Goal: Information Seeking & Learning: Learn about a topic

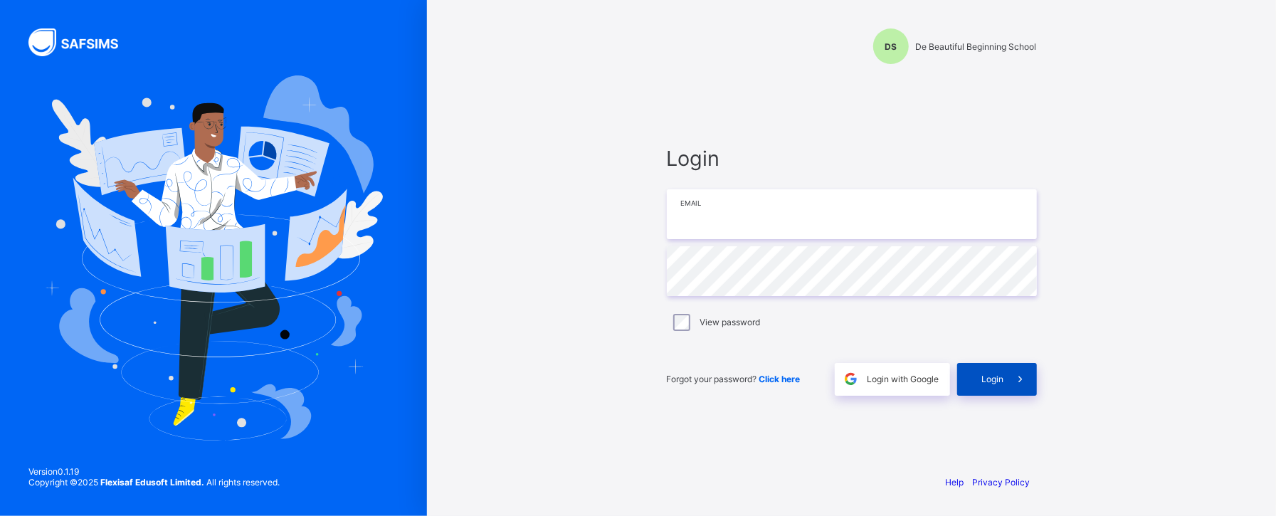
type input "**********"
click at [1002, 387] on div "Login" at bounding box center [997, 379] width 80 height 33
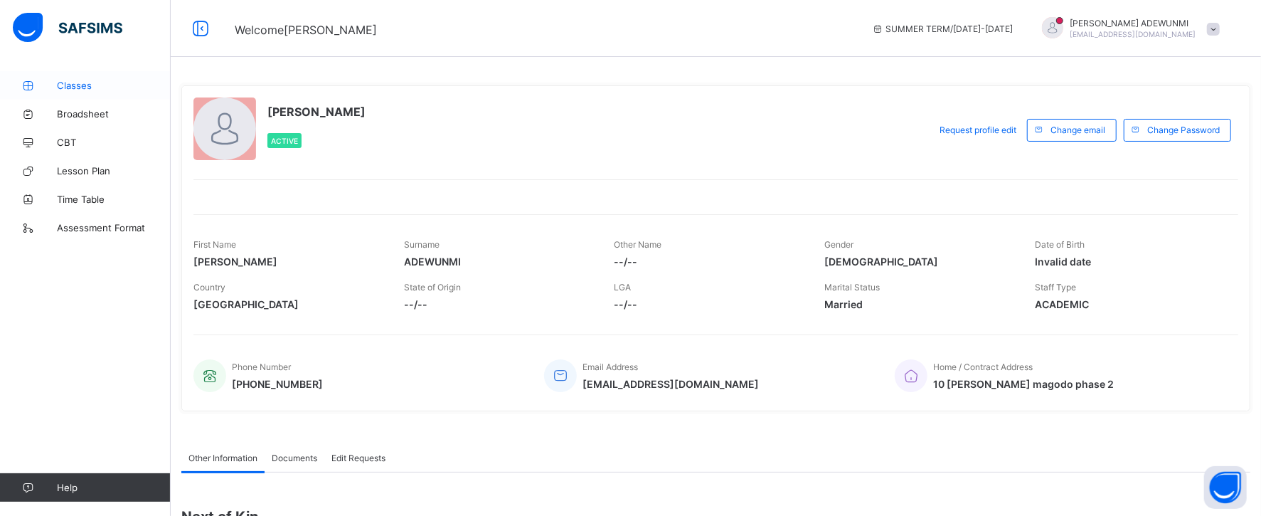
click at [78, 83] on span "Classes" at bounding box center [114, 85] width 114 height 11
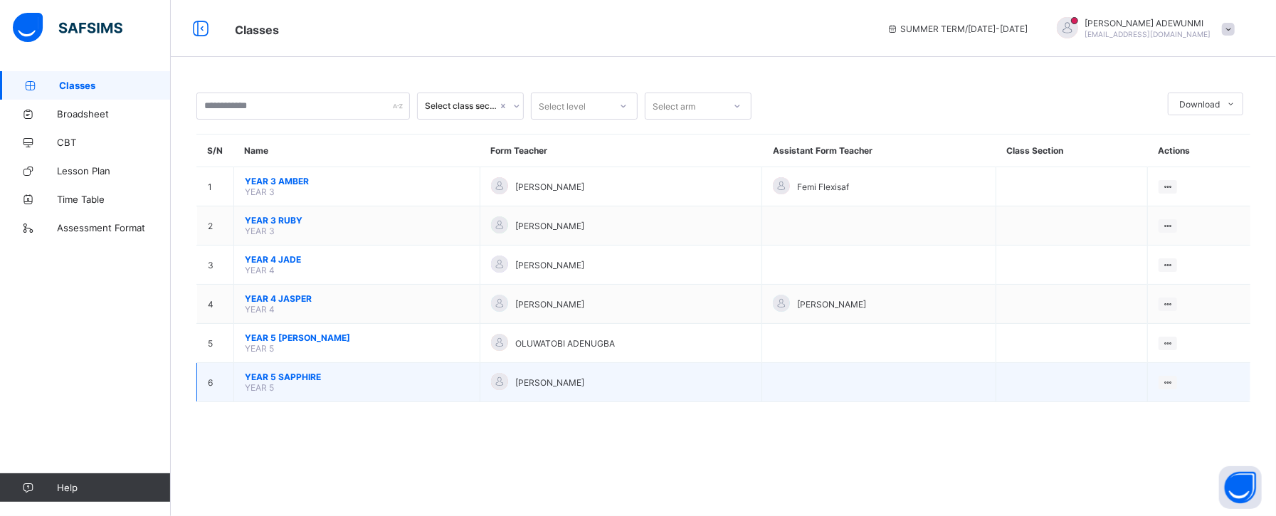
click at [267, 377] on span "YEAR 5 SAPPHIRE" at bounding box center [357, 376] width 224 height 11
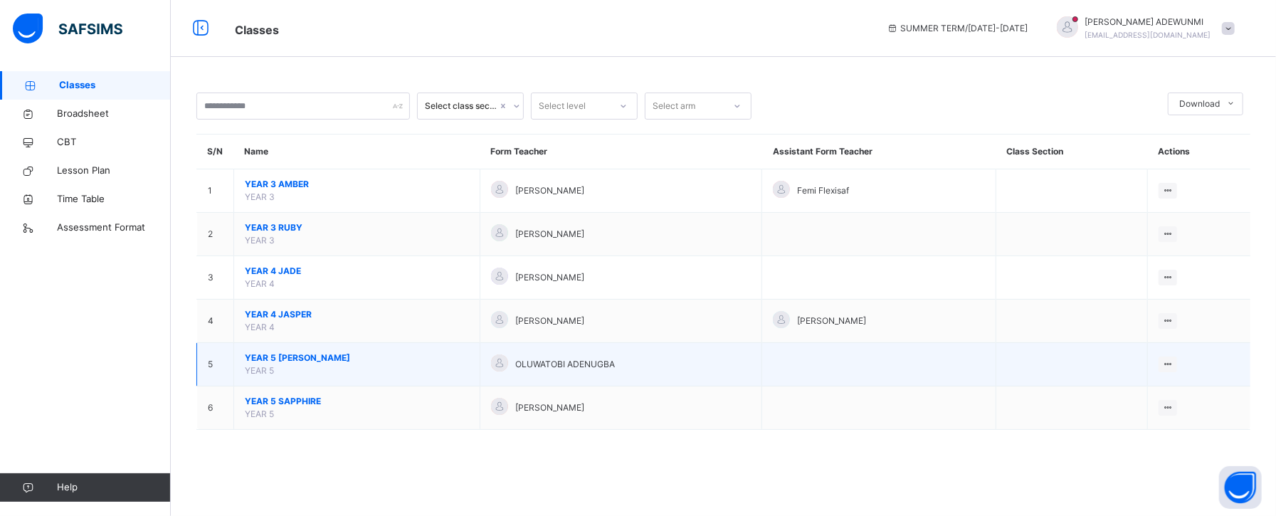
click at [276, 356] on span "YEAR 5 [PERSON_NAME]" at bounding box center [357, 357] width 224 height 13
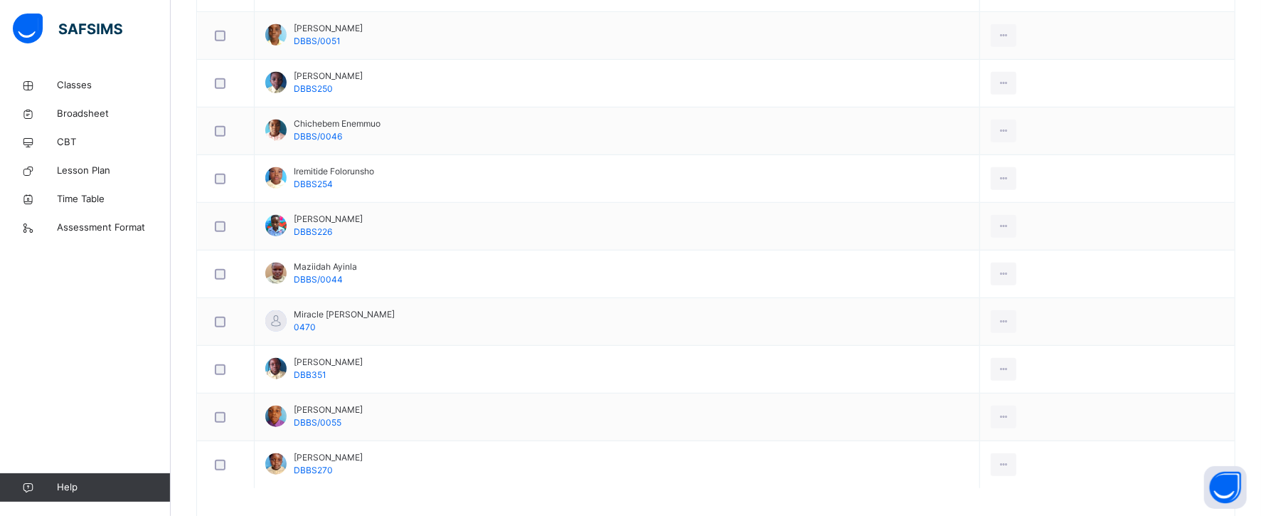
scroll to position [512, 0]
